Goal: Task Accomplishment & Management: Manage account settings

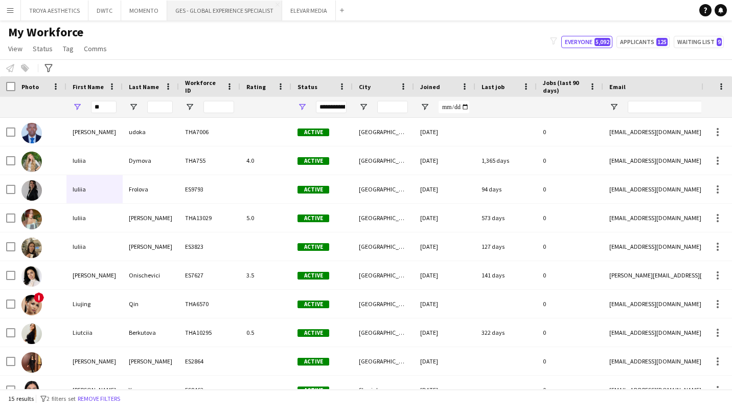
click at [224, 11] on button "GES - GLOBAL EXPERIENCE SPECIALIST Close" at bounding box center [224, 11] width 115 height 20
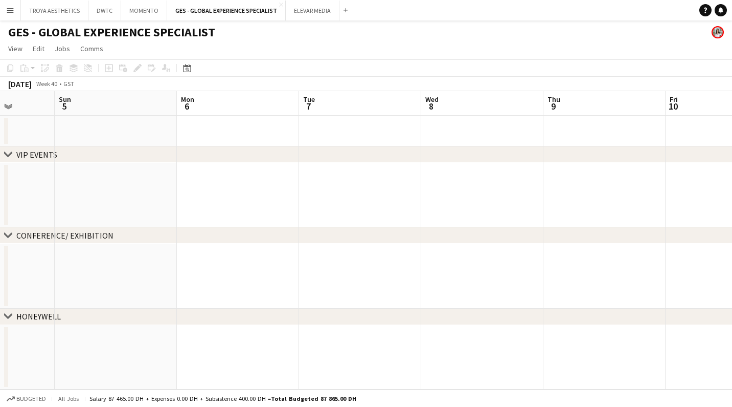
scroll to position [0, 345]
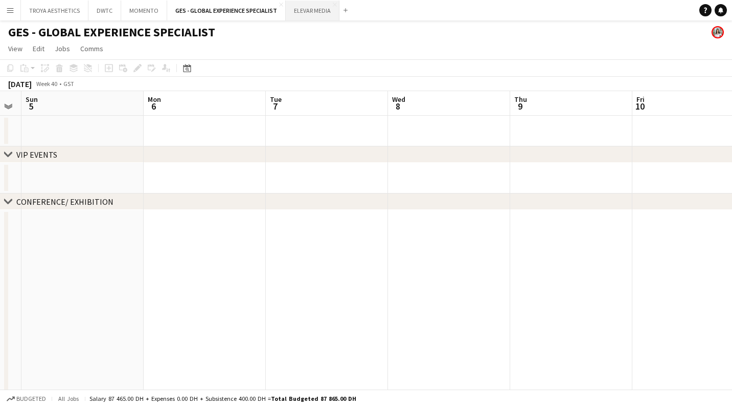
click at [316, 7] on button "ELEVAR MEDIA Close" at bounding box center [313, 11] width 54 height 20
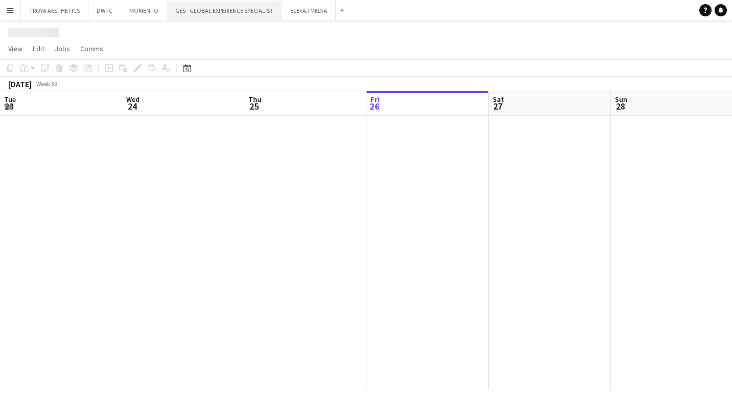
scroll to position [0, 244]
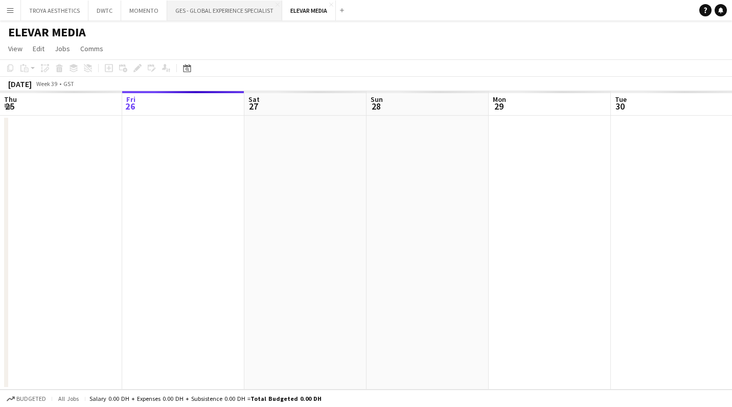
click at [224, 10] on button "GES - GLOBAL EXPERIENCE SPECIALIST Close" at bounding box center [224, 11] width 115 height 20
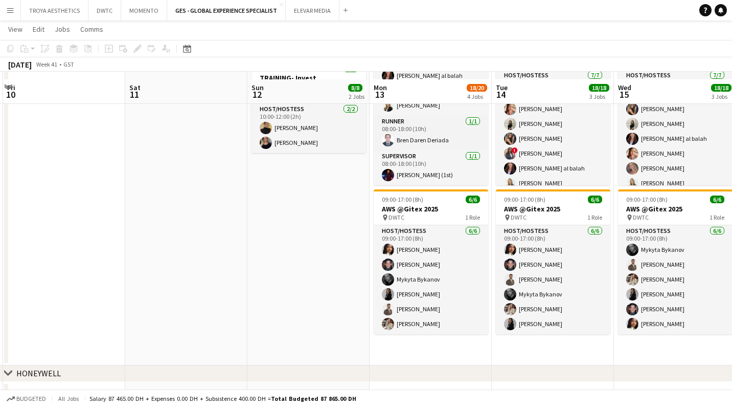
scroll to position [420, 0]
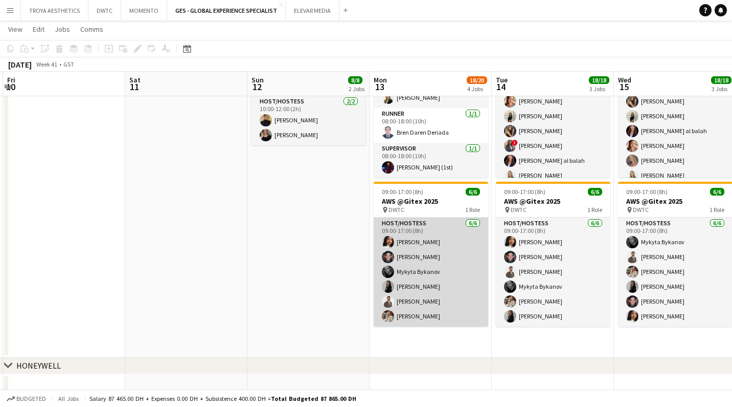
click at [411, 250] on app-card-role "Host/Hostess [DATE] 09:00-17:00 (8h) [PERSON_NAME] [PERSON_NAME] [PERSON_NAME] …" at bounding box center [431, 271] width 115 height 109
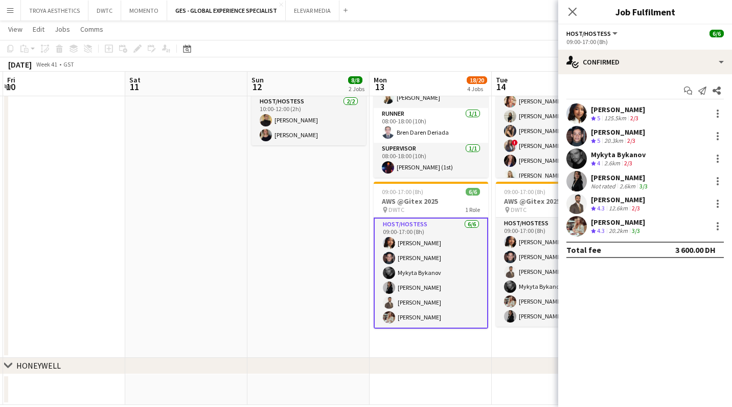
click at [608, 113] on div "[PERSON_NAME]" at bounding box center [618, 109] width 54 height 9
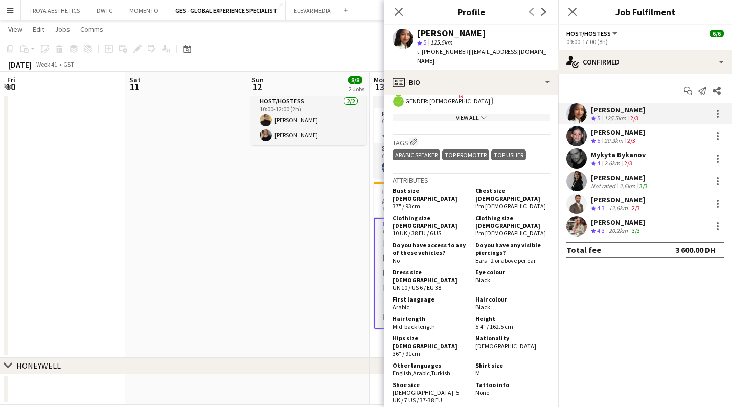
scroll to position [434, 0]
click at [631, 134] on div "[PERSON_NAME]" at bounding box center [618, 131] width 54 height 9
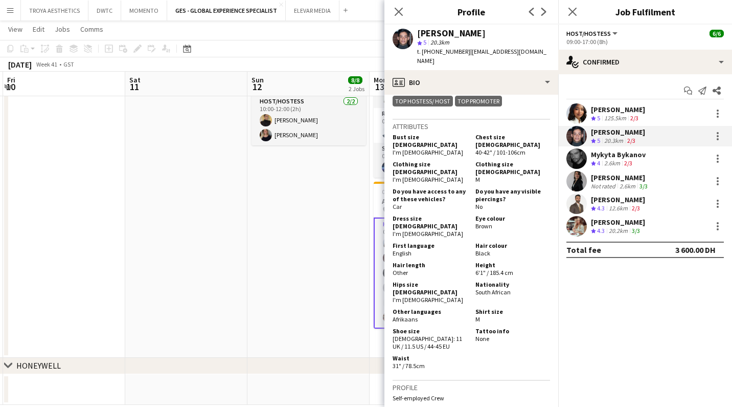
scroll to position [550, 0]
click at [594, 117] on polygon at bounding box center [593, 118] width 5 height 5
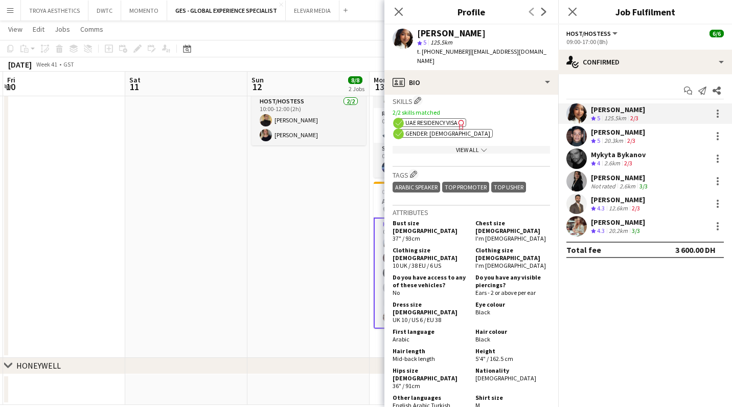
scroll to position [402, 0]
click at [610, 157] on div "Mykyta Bykanov" at bounding box center [618, 154] width 55 height 9
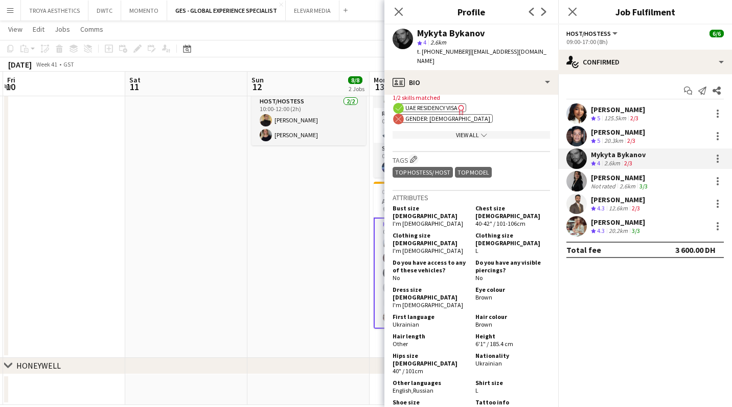
scroll to position [416, 0]
click at [622, 179] on div "[PERSON_NAME]" at bounding box center [620, 177] width 59 height 9
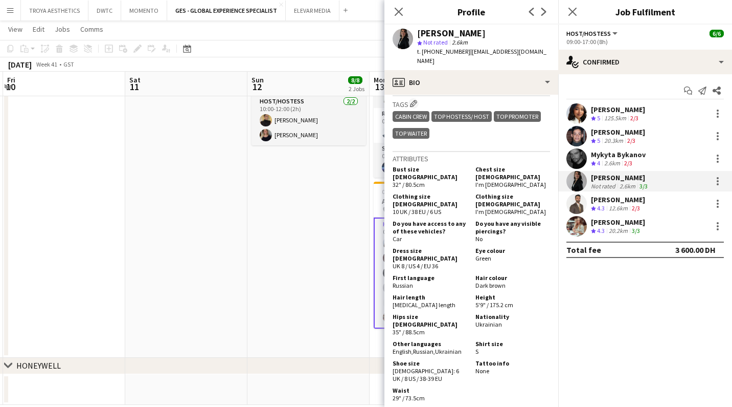
scroll to position [532, 0]
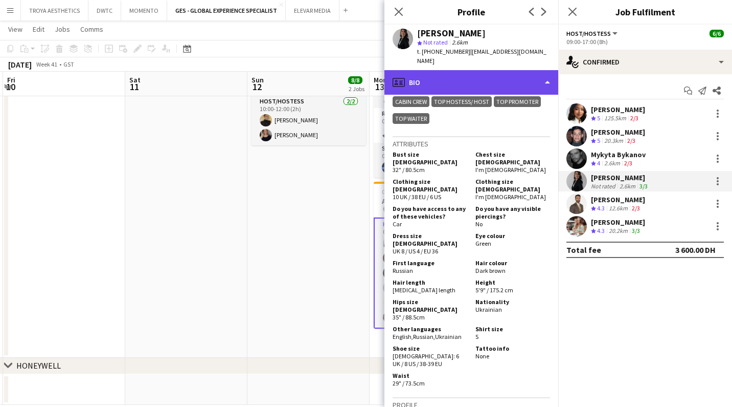
click at [551, 77] on div "profile Bio" at bounding box center [472, 82] width 174 height 25
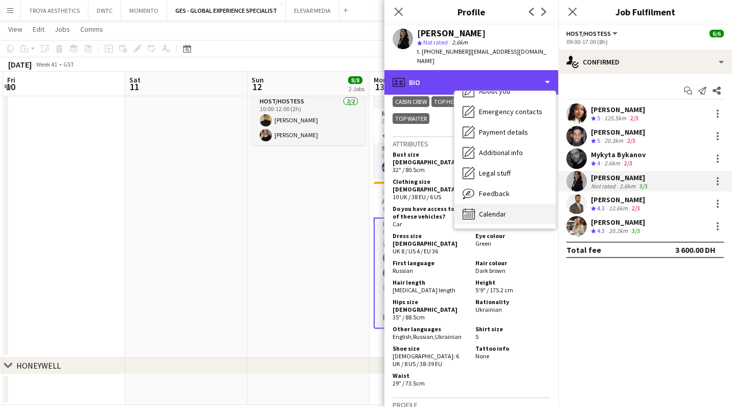
scroll to position [55, 0]
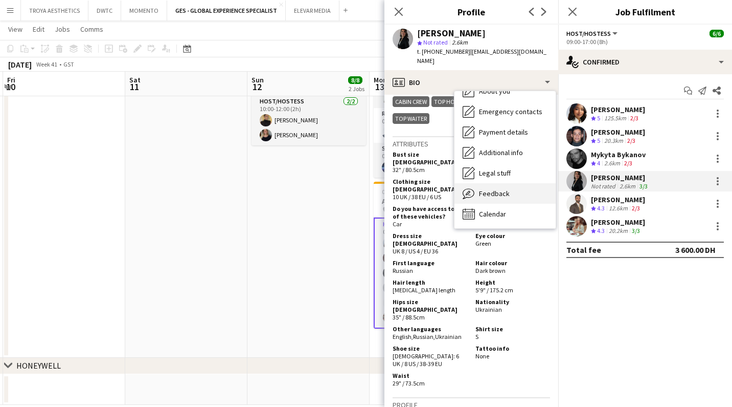
click at [498, 189] on span "Feedback" at bounding box center [494, 193] width 31 height 9
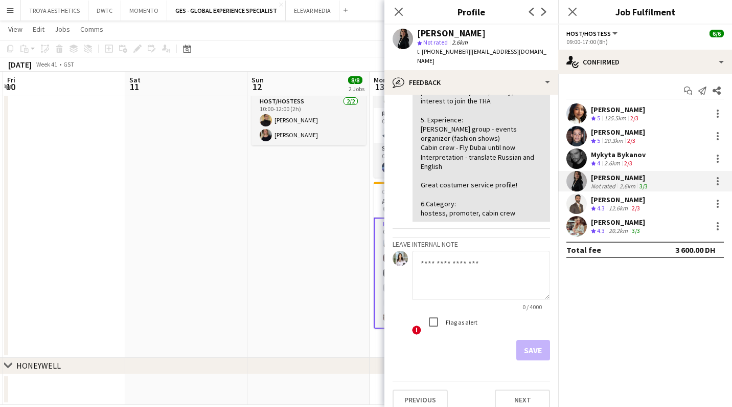
scroll to position [151, 0]
click at [606, 197] on div "[PERSON_NAME]" at bounding box center [618, 199] width 54 height 9
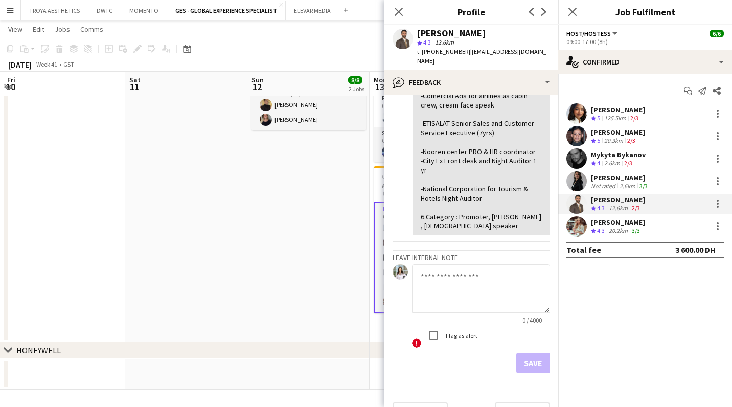
scroll to position [489, 0]
click at [605, 148] on div "[PERSON_NAME] Crew rating 5 125.5km 2/3 [PERSON_NAME] Crew rating 5 20.3km 2/3 …" at bounding box center [646, 169] width 174 height 133
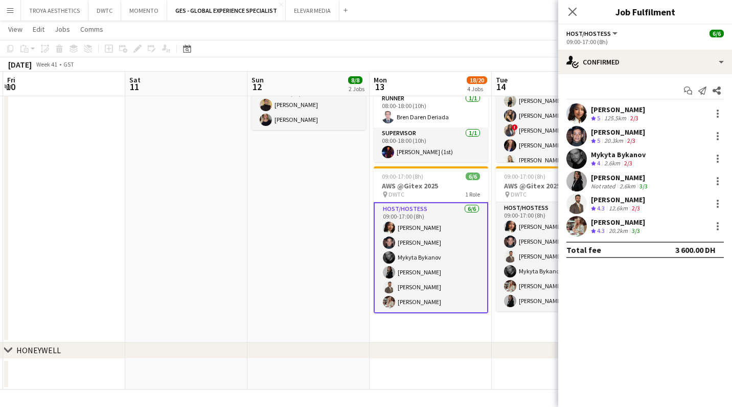
click at [606, 154] on div "Mykyta Bykanov" at bounding box center [618, 154] width 55 height 9
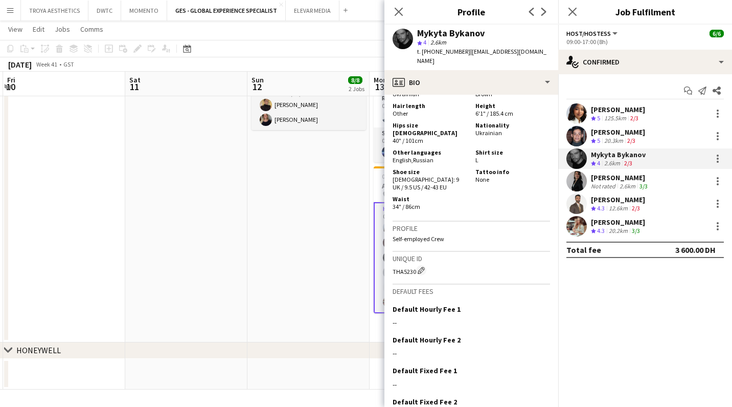
scroll to position [644, 0]
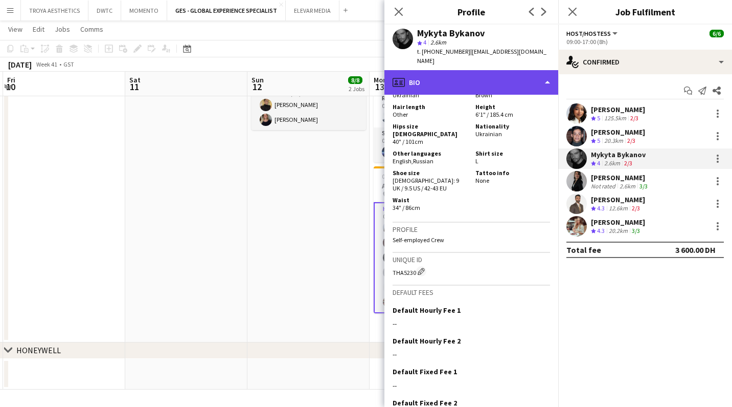
click at [517, 74] on div "profile Bio" at bounding box center [472, 82] width 174 height 25
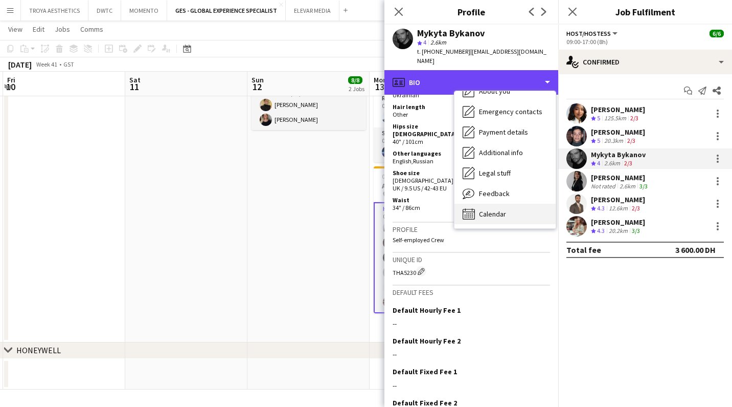
scroll to position [55, 0]
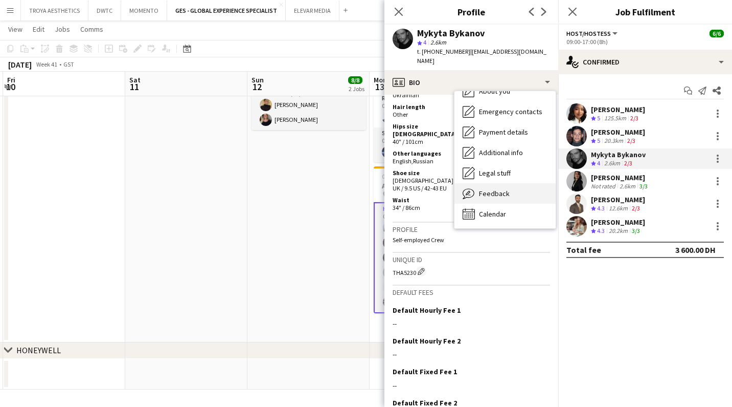
click at [489, 189] on span "Feedback" at bounding box center [494, 193] width 31 height 9
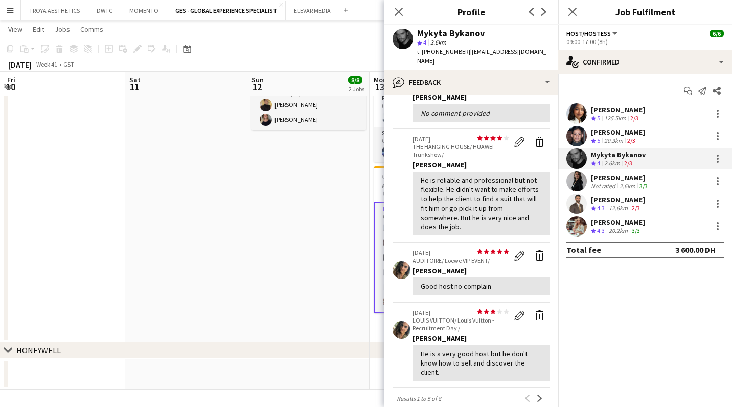
scroll to position [162, 0]
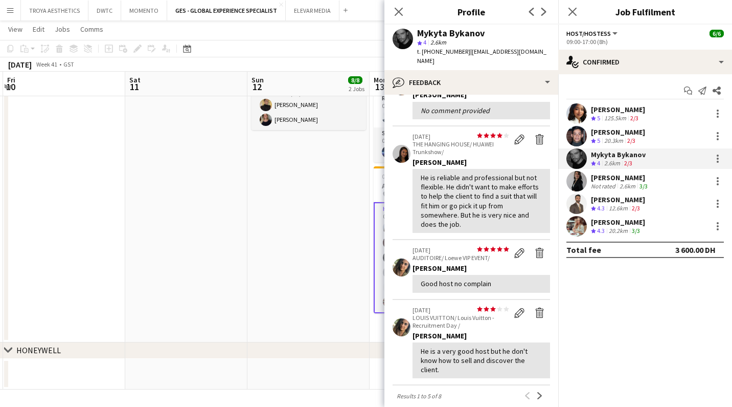
click at [628, 135] on div "[PERSON_NAME]" at bounding box center [618, 131] width 54 height 9
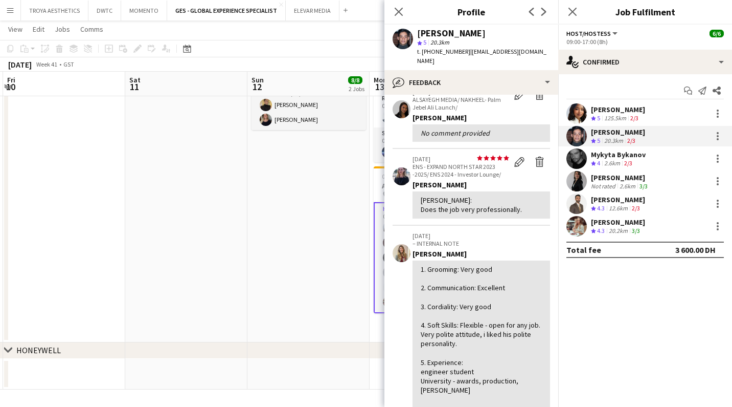
scroll to position [54, 0]
click at [617, 114] on div "125.5km" at bounding box center [616, 118] width 26 height 9
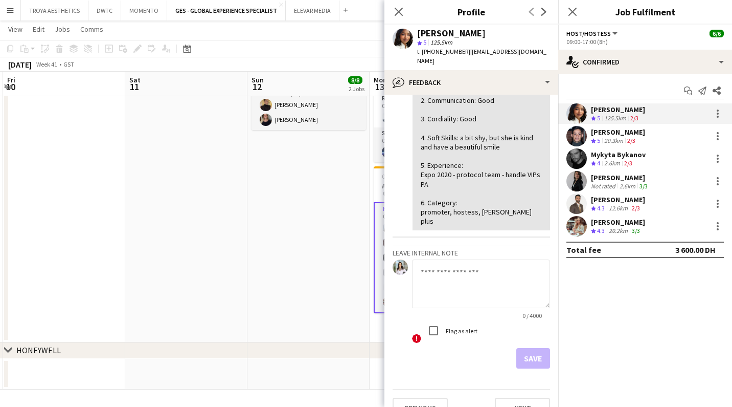
scroll to position [172, 0]
click at [617, 199] on div "[PERSON_NAME]" at bounding box center [618, 199] width 54 height 9
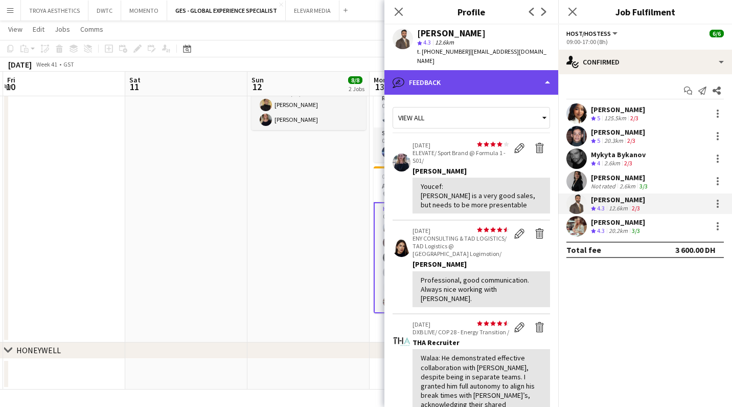
click at [529, 75] on div "bubble-pencil Feedback" at bounding box center [472, 82] width 174 height 25
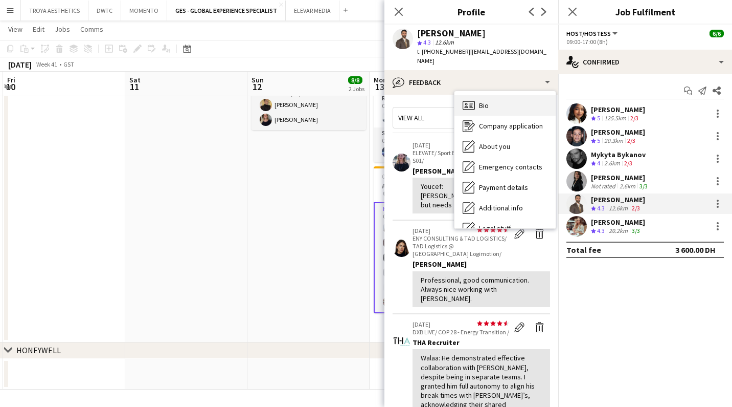
click at [506, 95] on div "Bio Bio" at bounding box center [505, 105] width 101 height 20
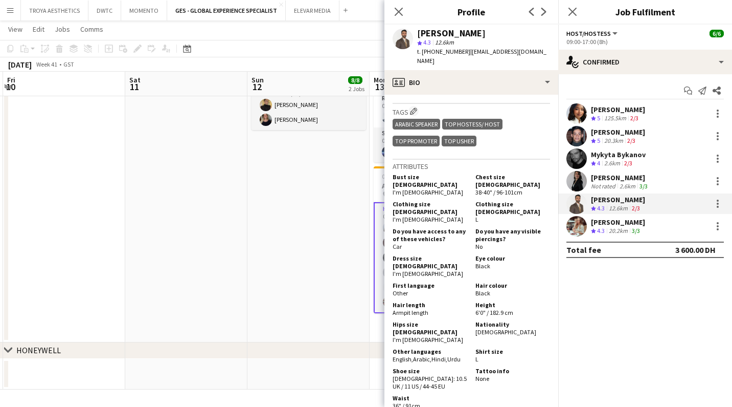
scroll to position [649, 0]
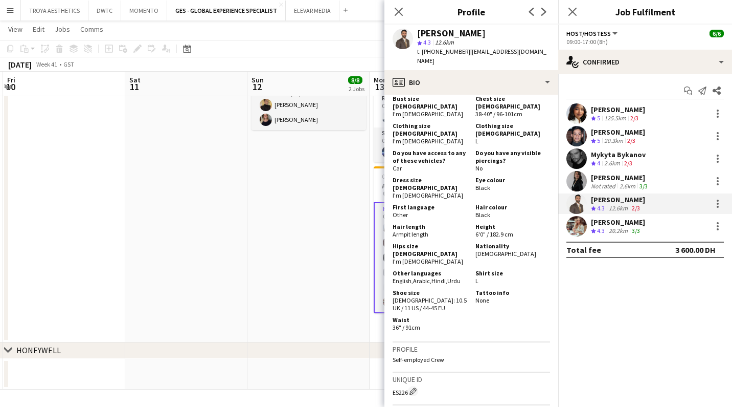
click at [603, 219] on div "[PERSON_NAME]" at bounding box center [618, 221] width 54 height 9
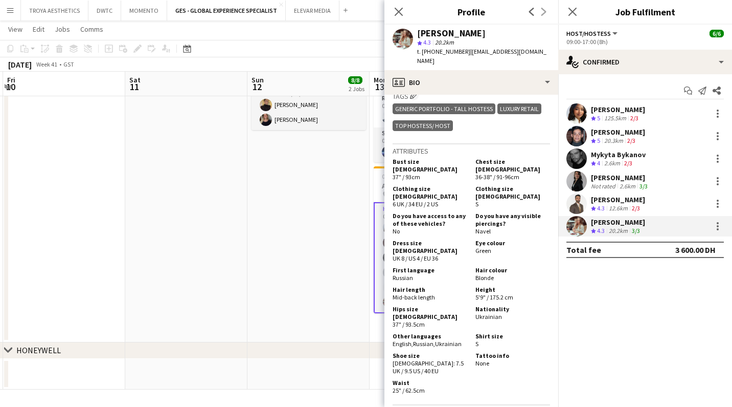
scroll to position [536, 0]
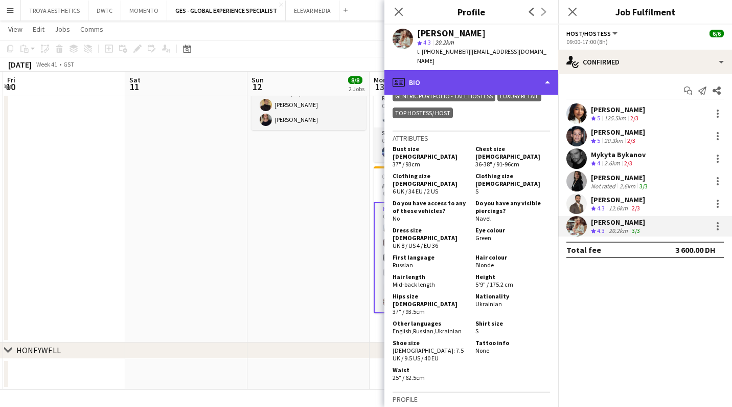
click at [516, 77] on div "profile Bio" at bounding box center [472, 82] width 174 height 25
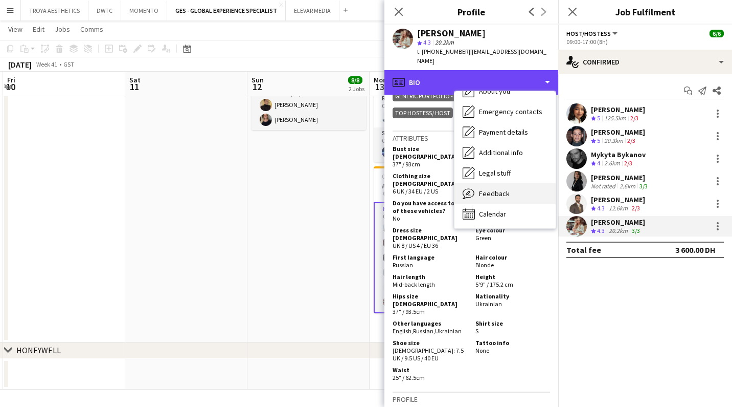
scroll to position [55, 0]
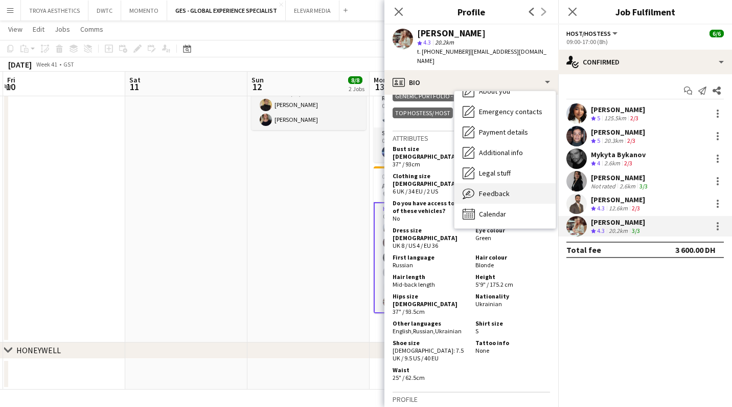
click at [494, 189] on span "Feedback" at bounding box center [494, 193] width 31 height 9
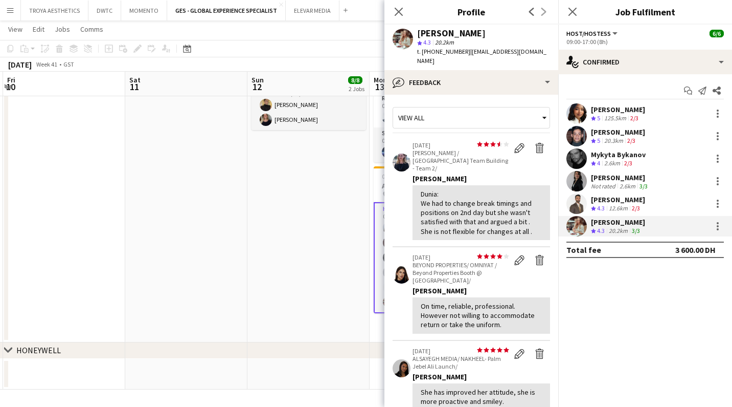
scroll to position [1, 0]
click at [400, 14] on icon "Close pop-in" at bounding box center [399, 12] width 10 height 10
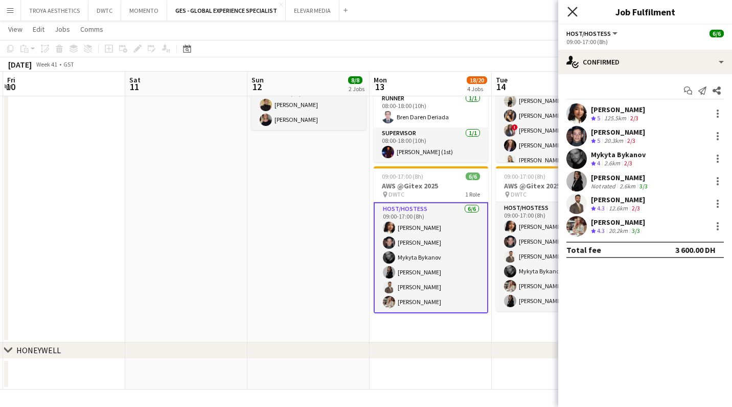
click at [577, 16] on icon at bounding box center [573, 12] width 10 height 10
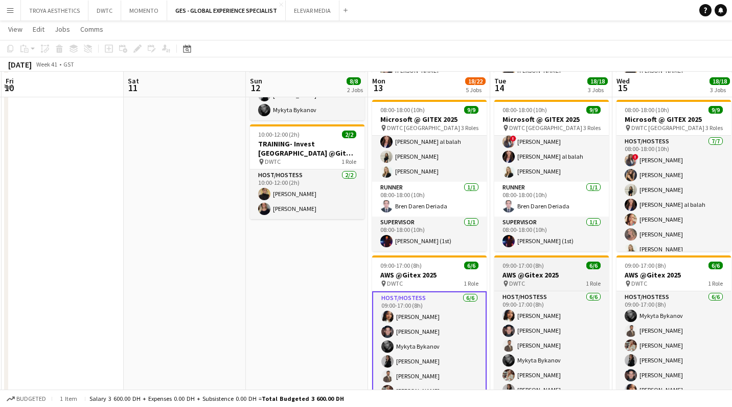
scroll to position [348, 0]
